Goal: Task Accomplishment & Management: Complete application form

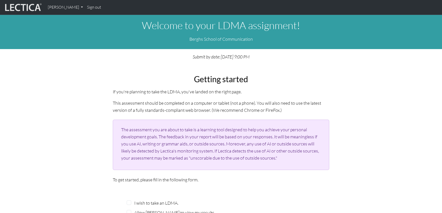
scroll to position [82, 0]
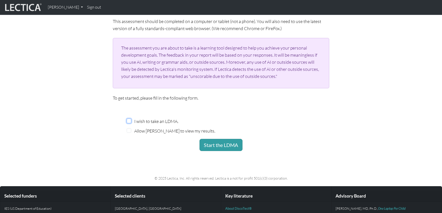
click at [129, 119] on input "I wish to take an LDMA." at bounding box center [129, 121] width 5 height 5
checkbox input "true"
click at [132, 130] on div "Allow [PERSON_NAME] to view my results." at bounding box center [180, 130] width 107 height 7
click at [129, 130] on input "Allow [PERSON_NAME] to view my results." at bounding box center [129, 130] width 5 height 5
checkbox input "true"
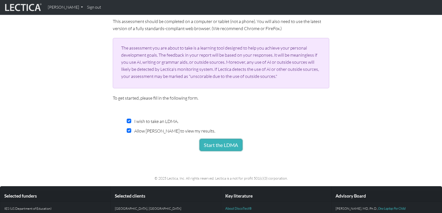
click at [214, 145] on button "Start the LDMA" at bounding box center [221, 145] width 43 height 12
